Goal: Use online tool/utility: Utilize a website feature to perform a specific function

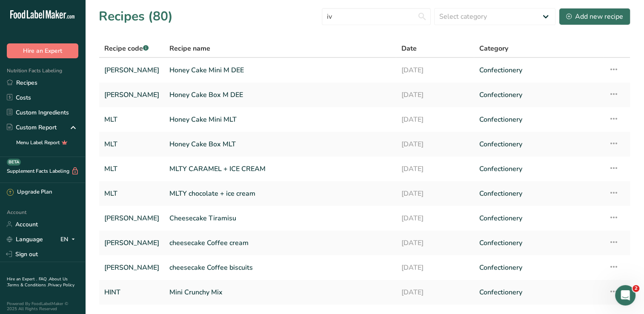
type input "i"
type input "ه"
click at [369, 16] on input "text" at bounding box center [376, 16] width 109 height 17
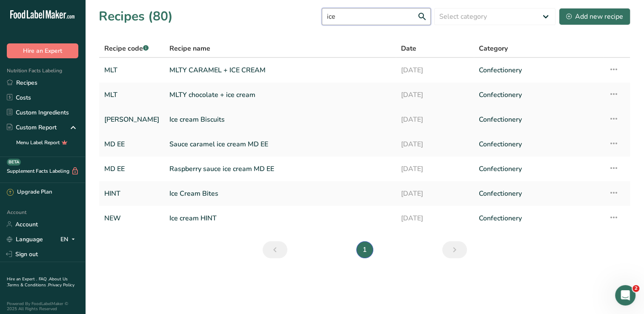
type input "ice"
click at [250, 116] on link "Ice cream Biscuits" at bounding box center [279, 120] width 221 height 18
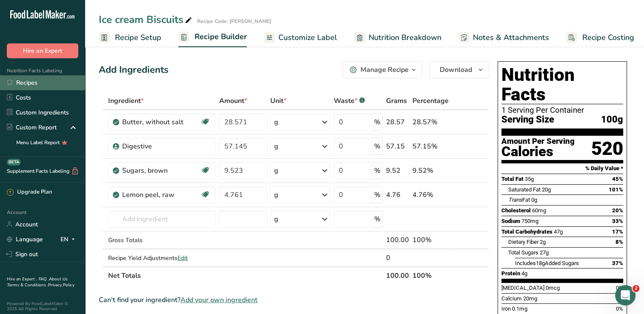
click at [37, 80] on link "Recipes" at bounding box center [42, 82] width 85 height 15
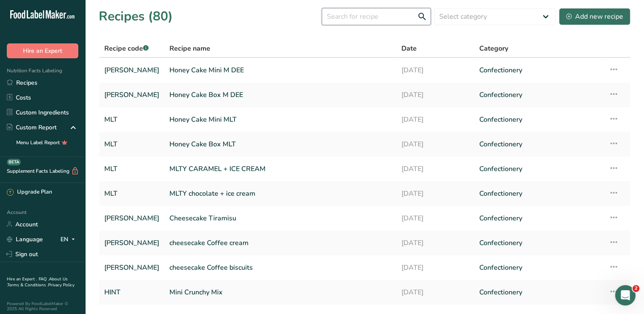
click at [395, 16] on input "text" at bounding box center [376, 16] width 109 height 17
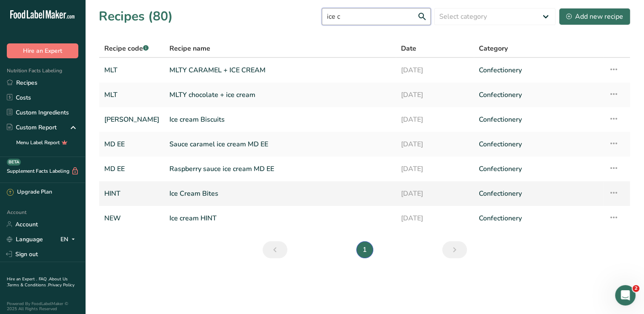
type input "ice c"
click at [242, 190] on link "Ice Cream Bites" at bounding box center [279, 194] width 221 height 18
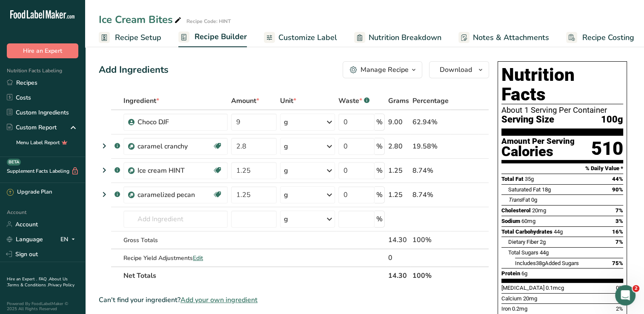
click at [145, 39] on span "Recipe Setup" at bounding box center [138, 37] width 46 height 11
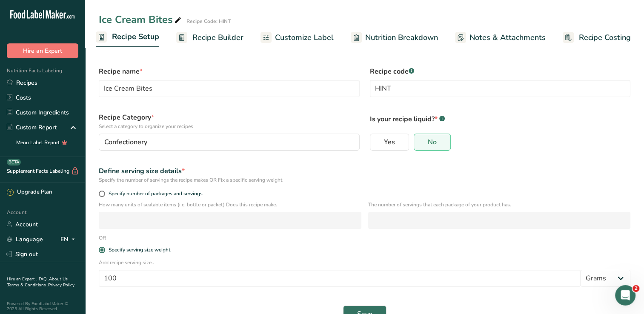
scroll to position [22, 0]
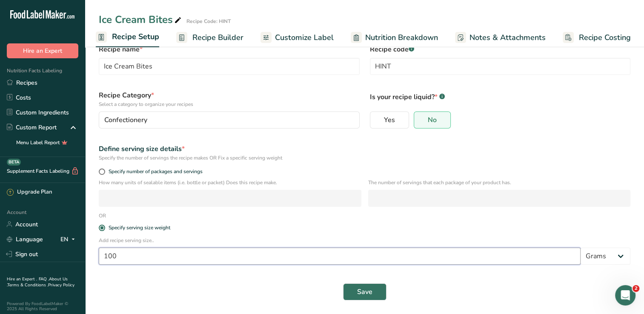
click at [155, 260] on input "100" at bounding box center [340, 256] width 482 height 17
type input "350"
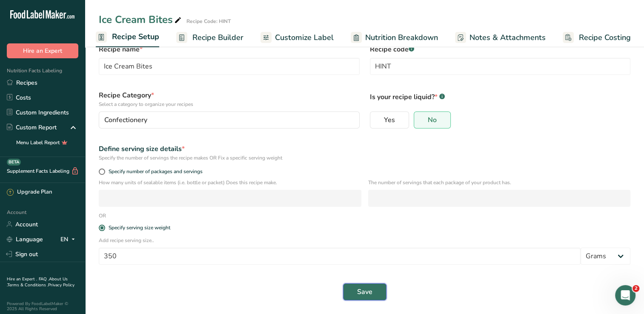
click at [350, 287] on button "Save" at bounding box center [364, 292] width 43 height 17
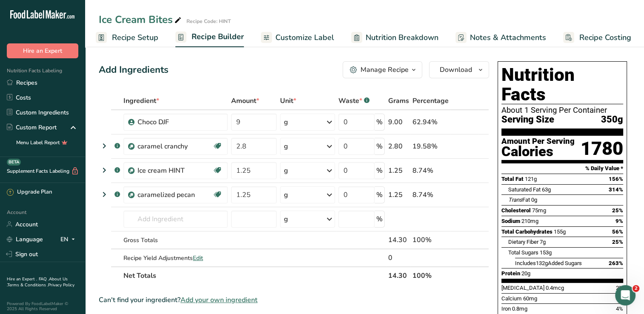
click at [136, 38] on span "Recipe Setup" at bounding box center [135, 37] width 46 height 11
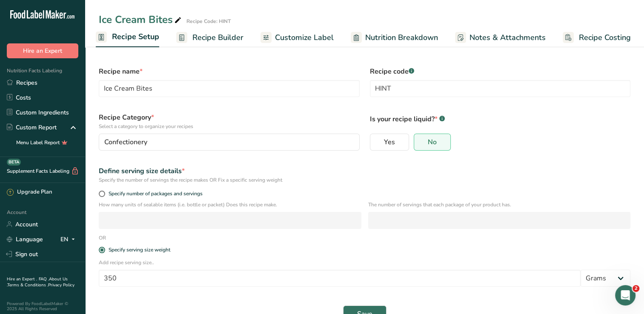
scroll to position [22, 0]
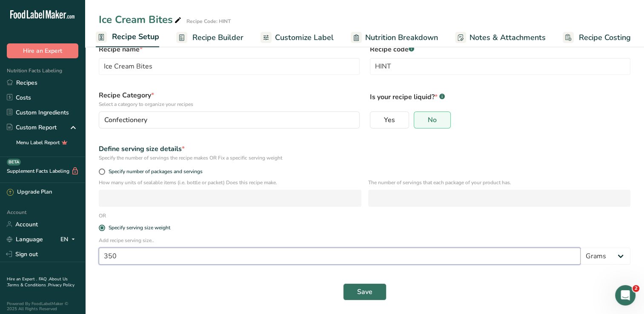
click at [147, 262] on input "350" at bounding box center [340, 256] width 482 height 17
type input "100"
click at [343, 284] on button "Save" at bounding box center [364, 292] width 43 height 17
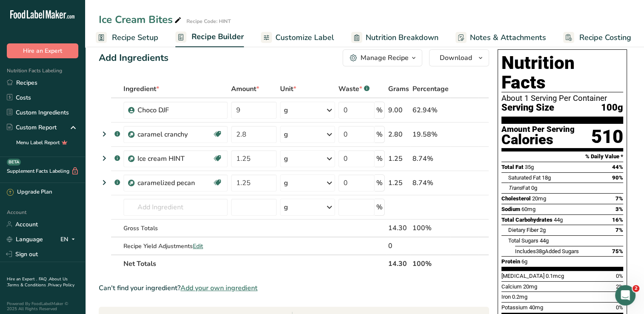
scroll to position [13, 0]
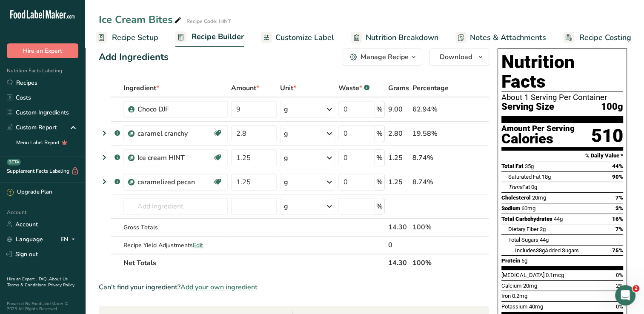
click at [548, 237] on span "44g" at bounding box center [544, 240] width 9 height 6
